Goal: Find contact information: Find contact information

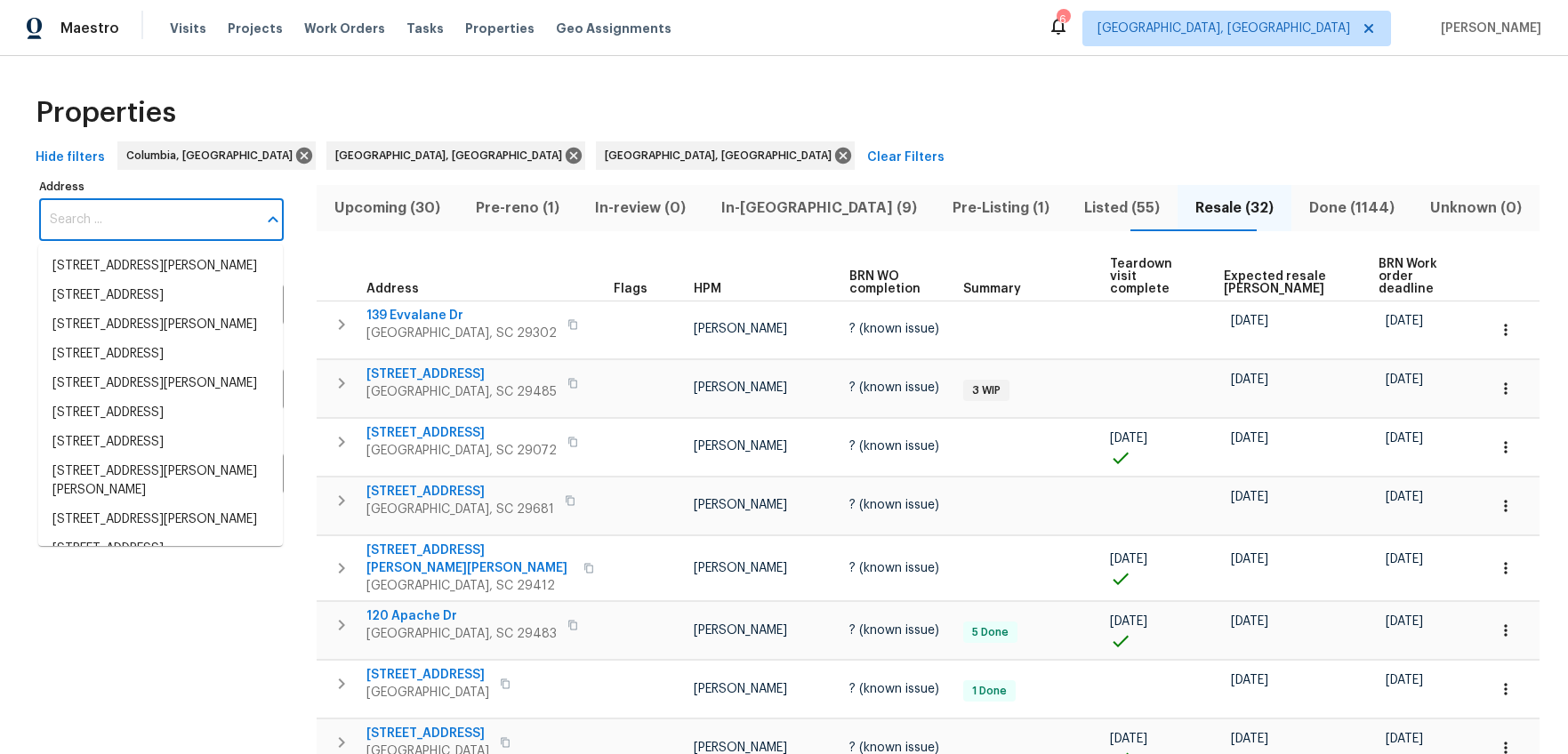
click at [145, 219] on input "Address" at bounding box center [148, 220] width 218 height 42
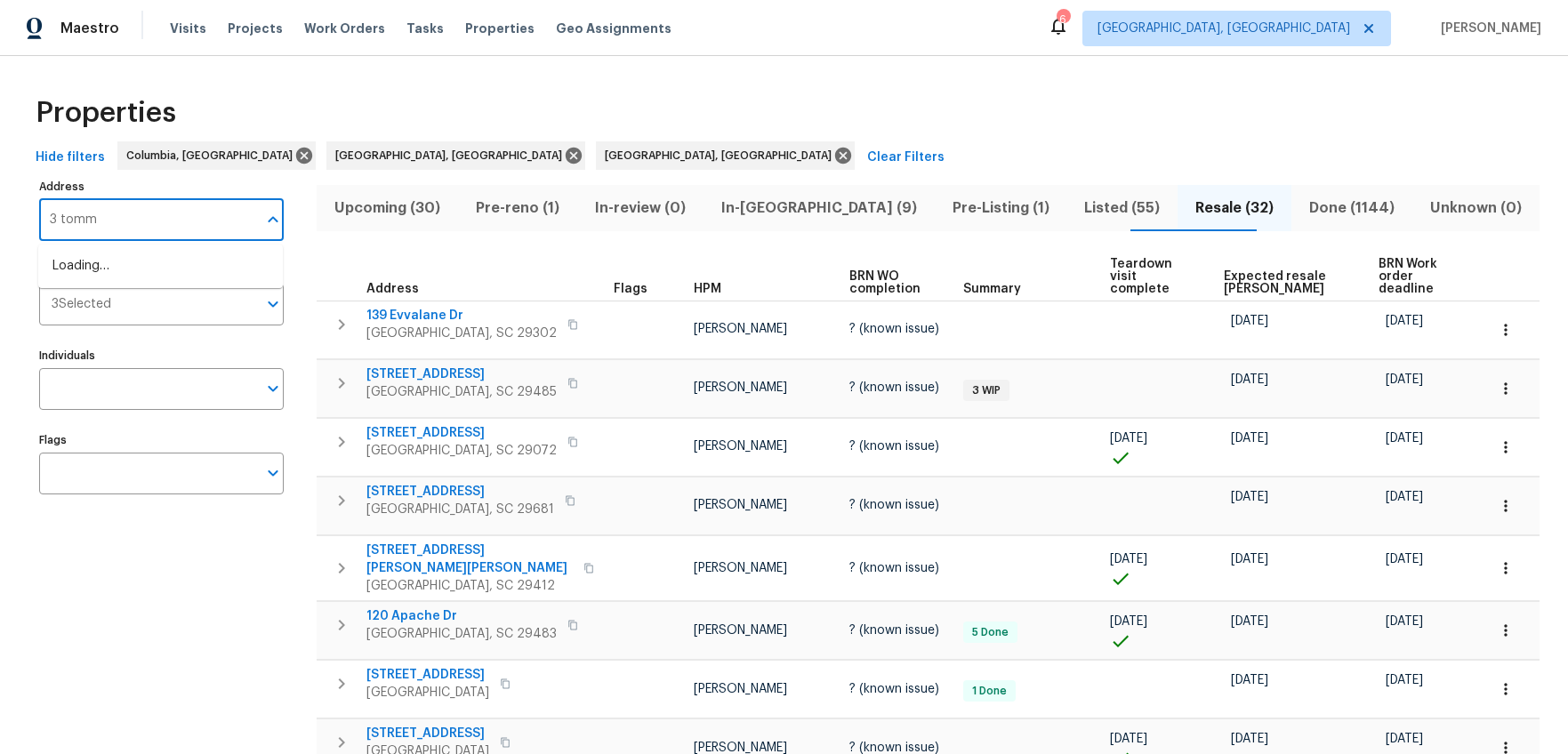
type input "3 [PERSON_NAME]"
click at [142, 261] on li "[STREET_ADDRESS][PERSON_NAME]" at bounding box center [160, 266] width 245 height 29
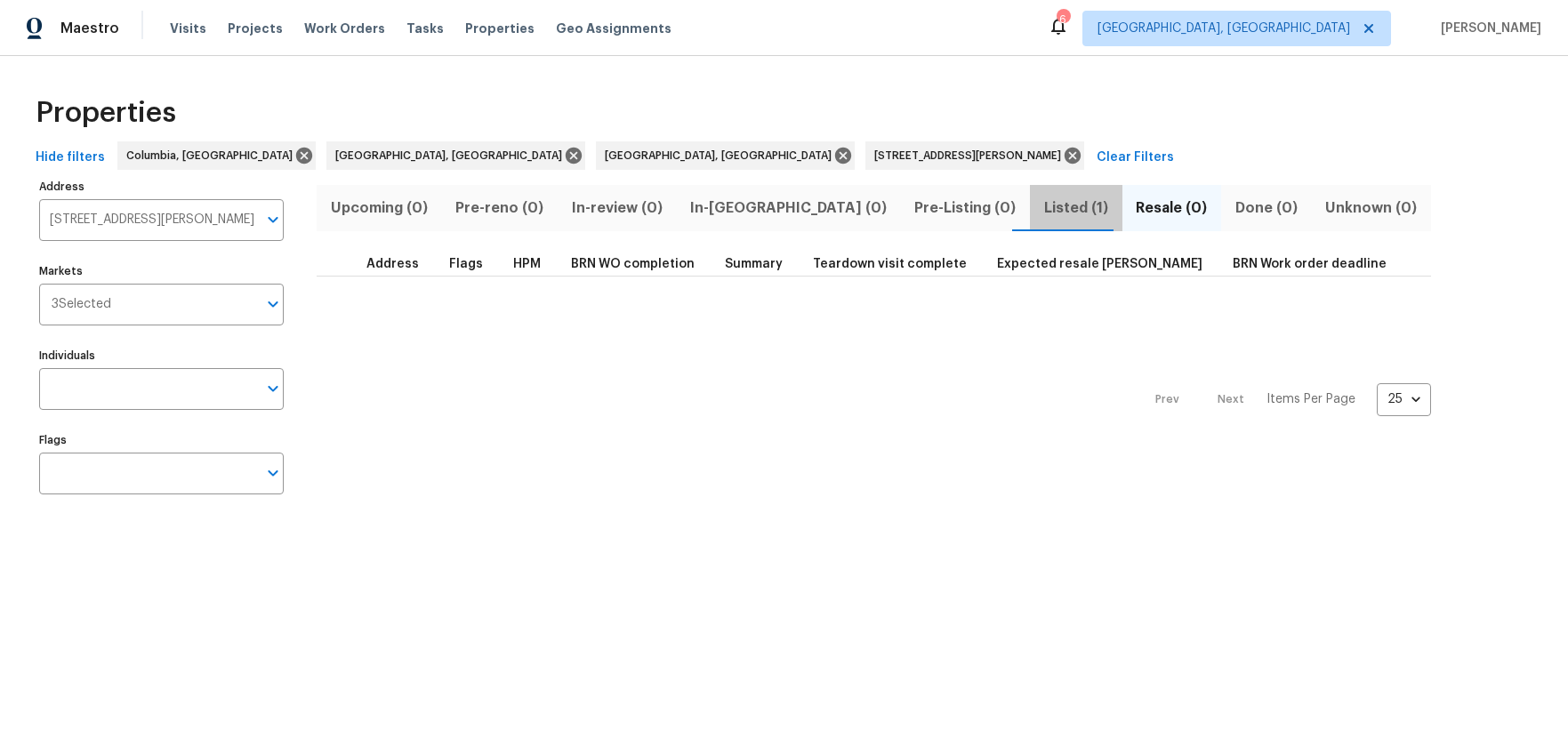
click at [1040, 201] on span "Listed (1)" at bounding box center [1074, 207] width 70 height 25
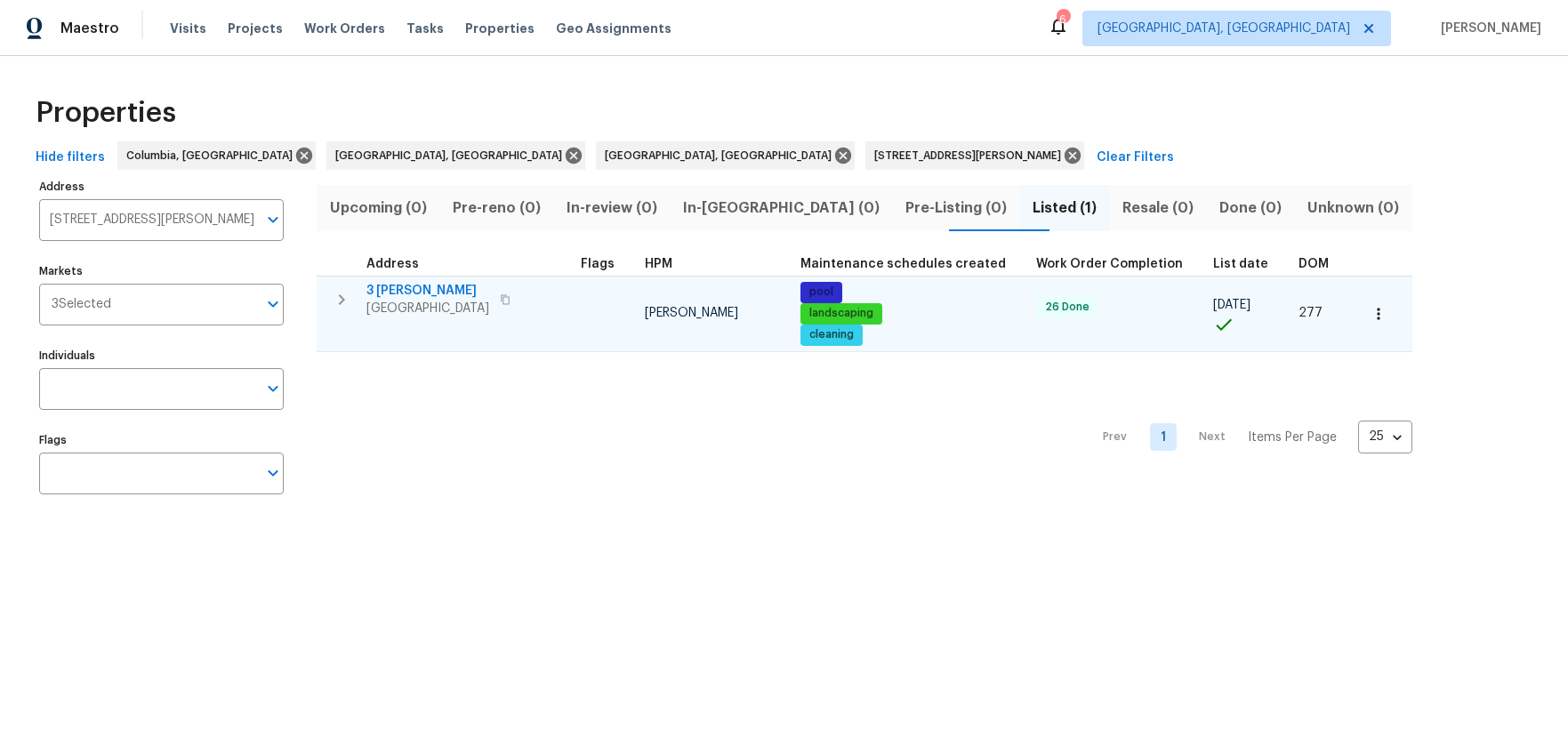
click at [411, 288] on span "3 [PERSON_NAME]" at bounding box center [427, 291] width 123 height 18
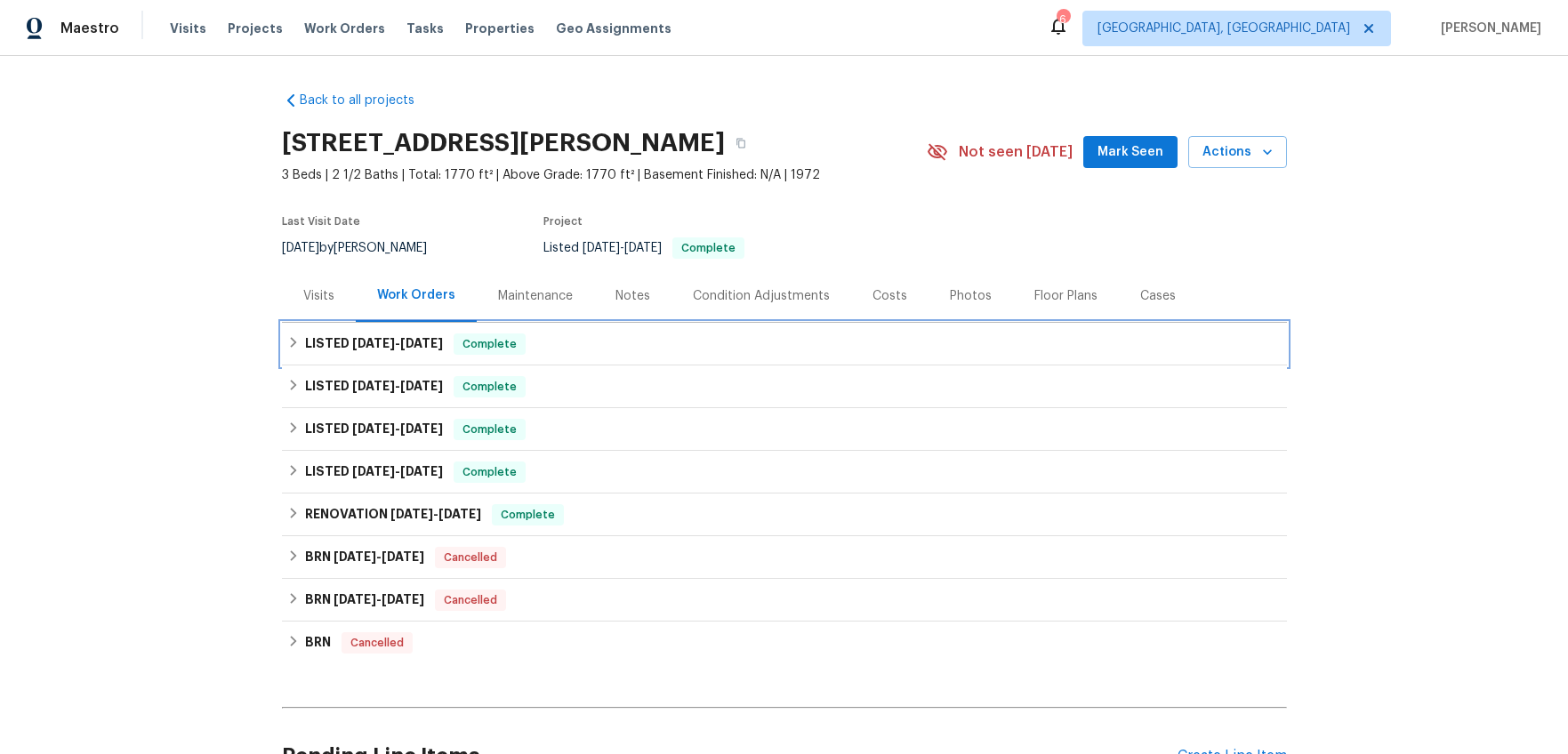
click at [352, 340] on span "8/29/25" at bounding box center [373, 343] width 43 height 13
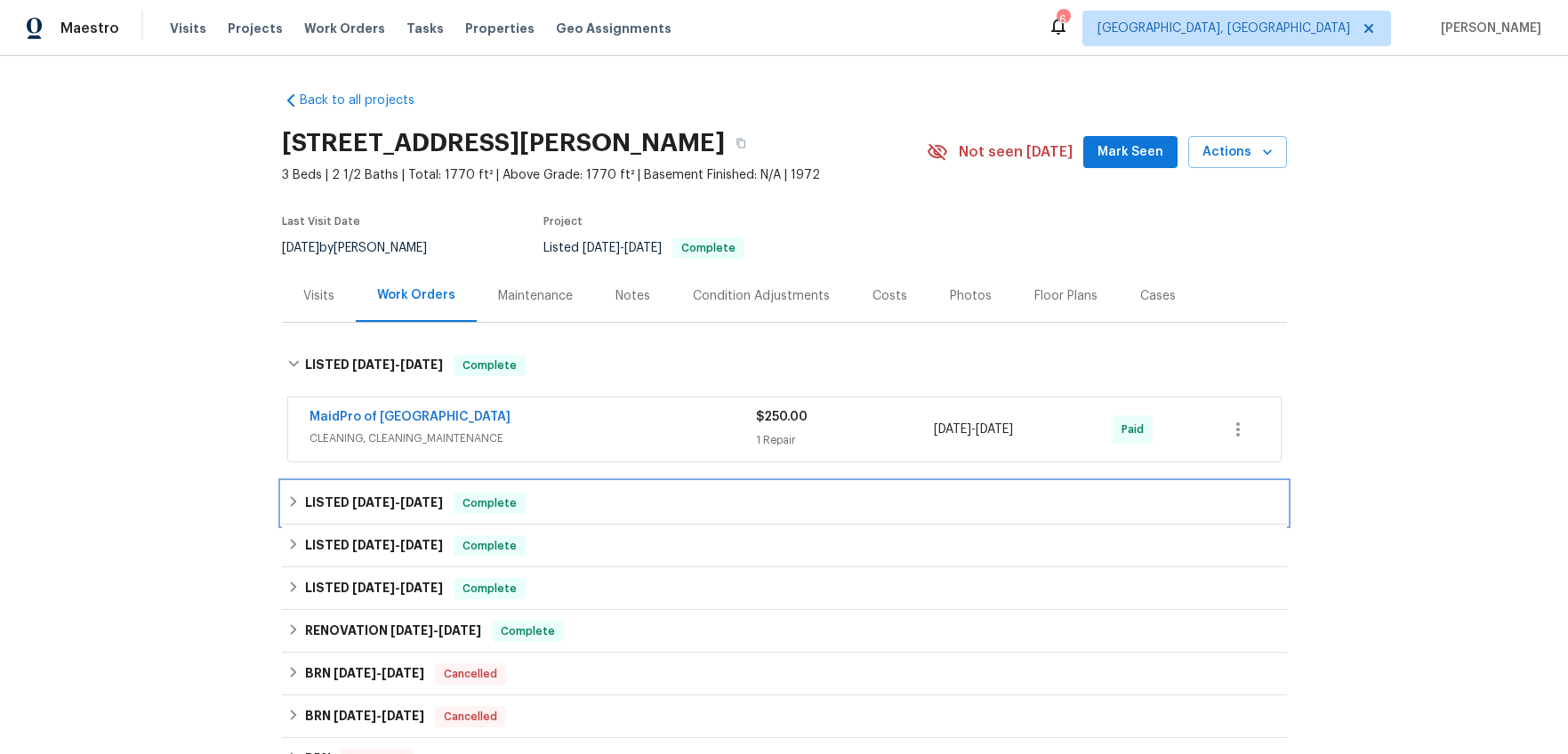
click at [367, 498] on span "8/26/25" at bounding box center [373, 502] width 43 height 13
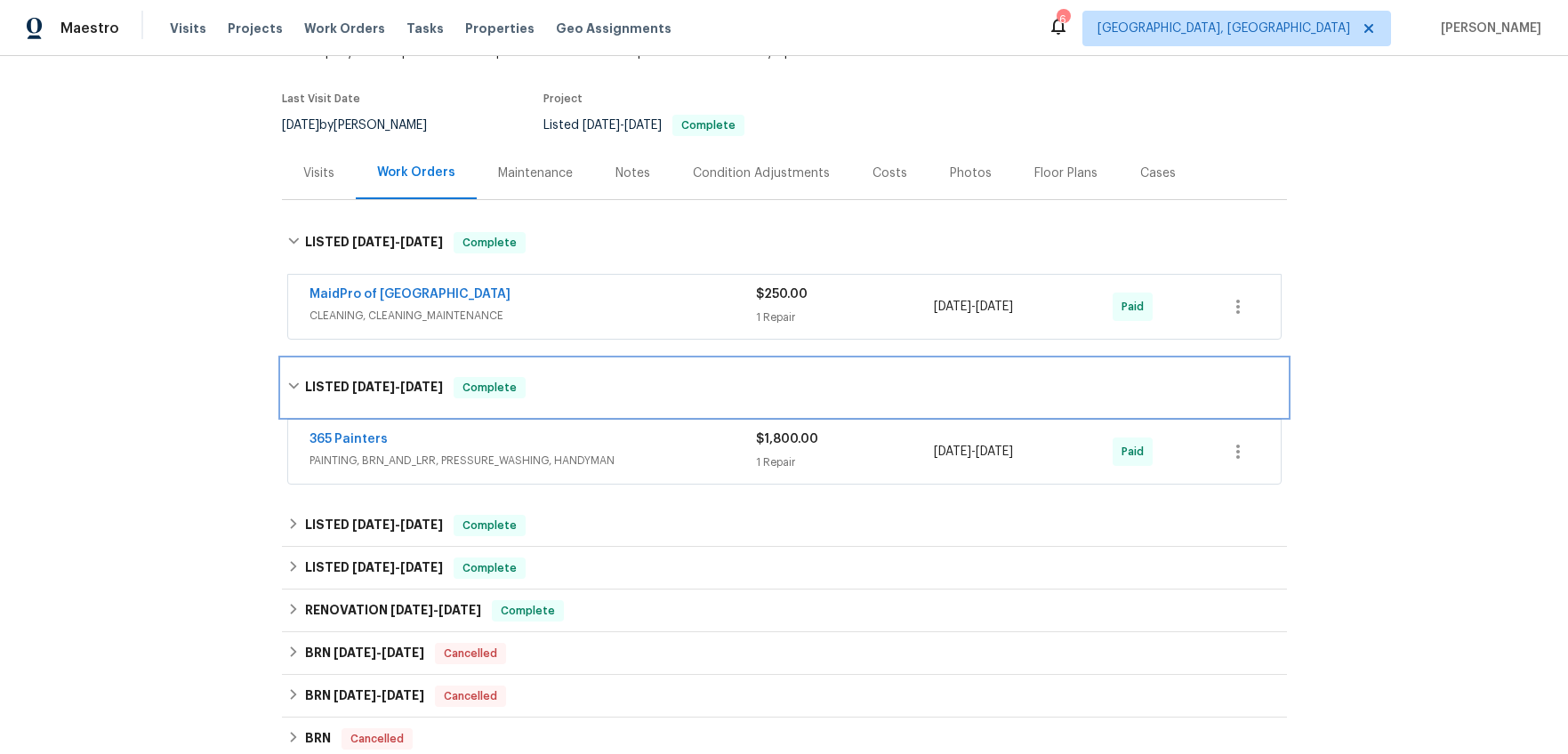
scroll to position [313, 0]
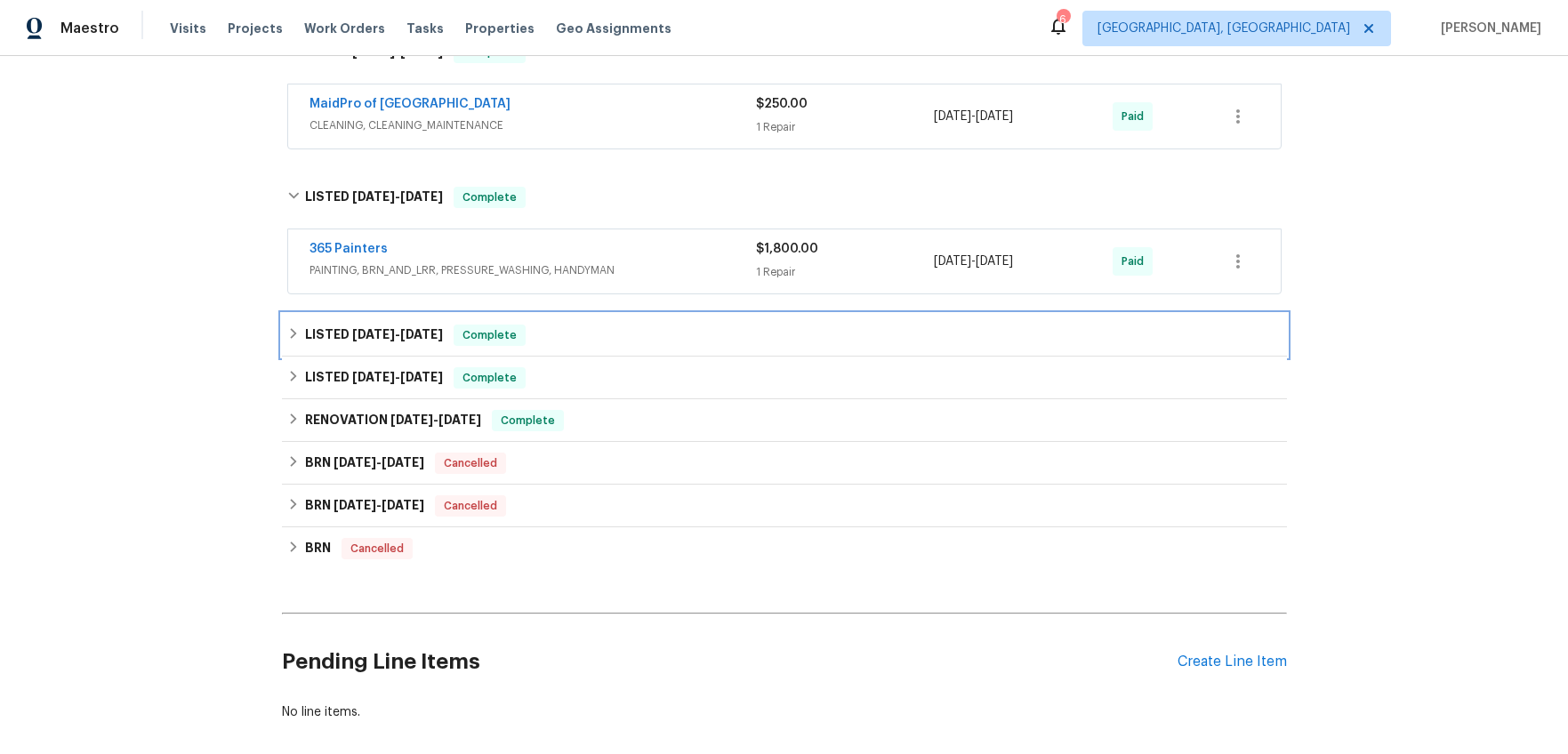
click at [339, 319] on div "LISTED 6/6/25 - 7/14/25 Complete" at bounding box center [784, 334] width 1004 height 43
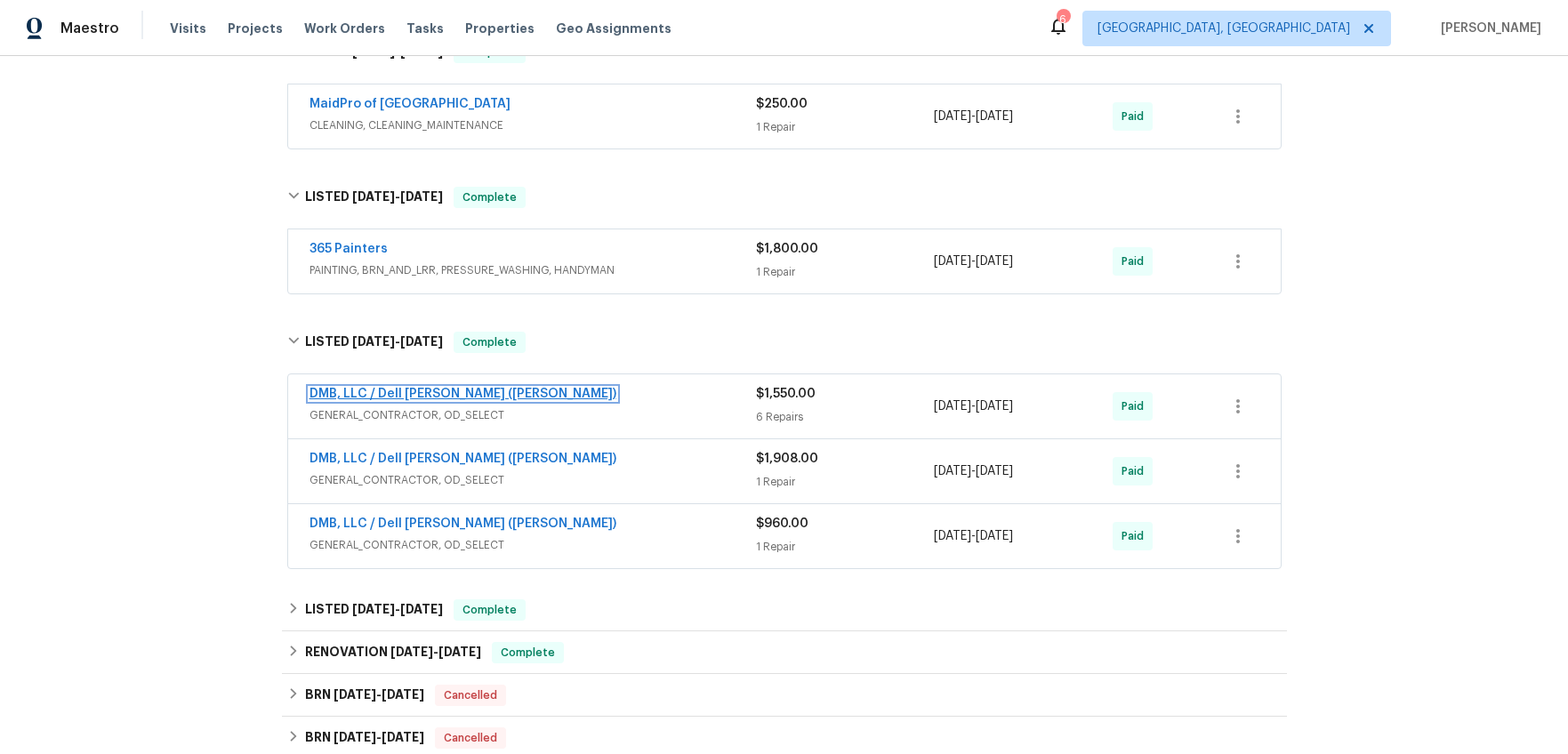
click at [349, 396] on link "DMB, LLC / Dell Bryson (Heise)" at bounding box center [462, 393] width 306 height 13
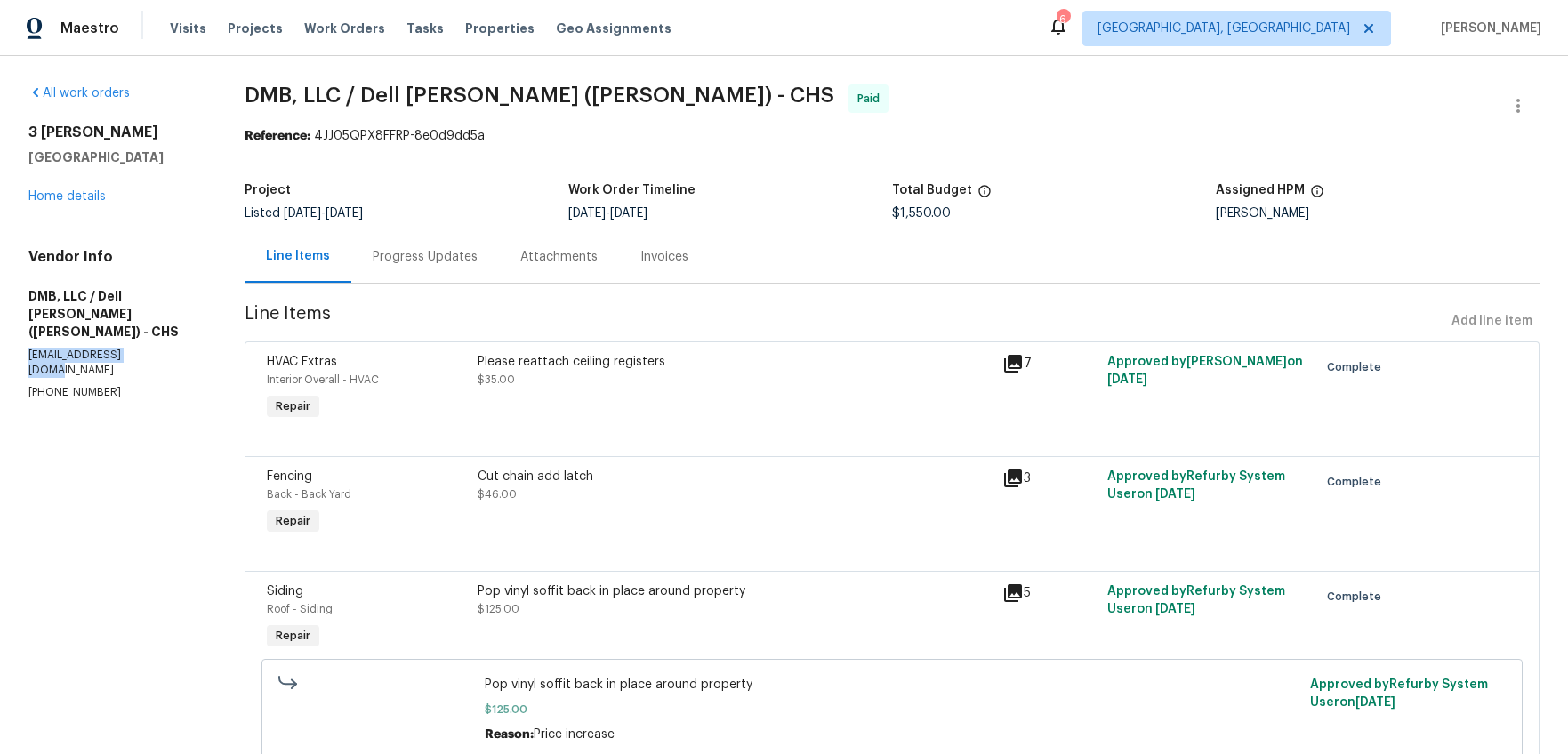
drag, startPoint x: 137, startPoint y: 338, endPoint x: 29, endPoint y: 338, distance: 108.0
click at [29, 347] on p "bbeezbuild@gmail.com" at bounding box center [115, 362] width 174 height 30
copy p "bbeezbuild@gmail.com"
